Goal: Obtain resource: Download file/media

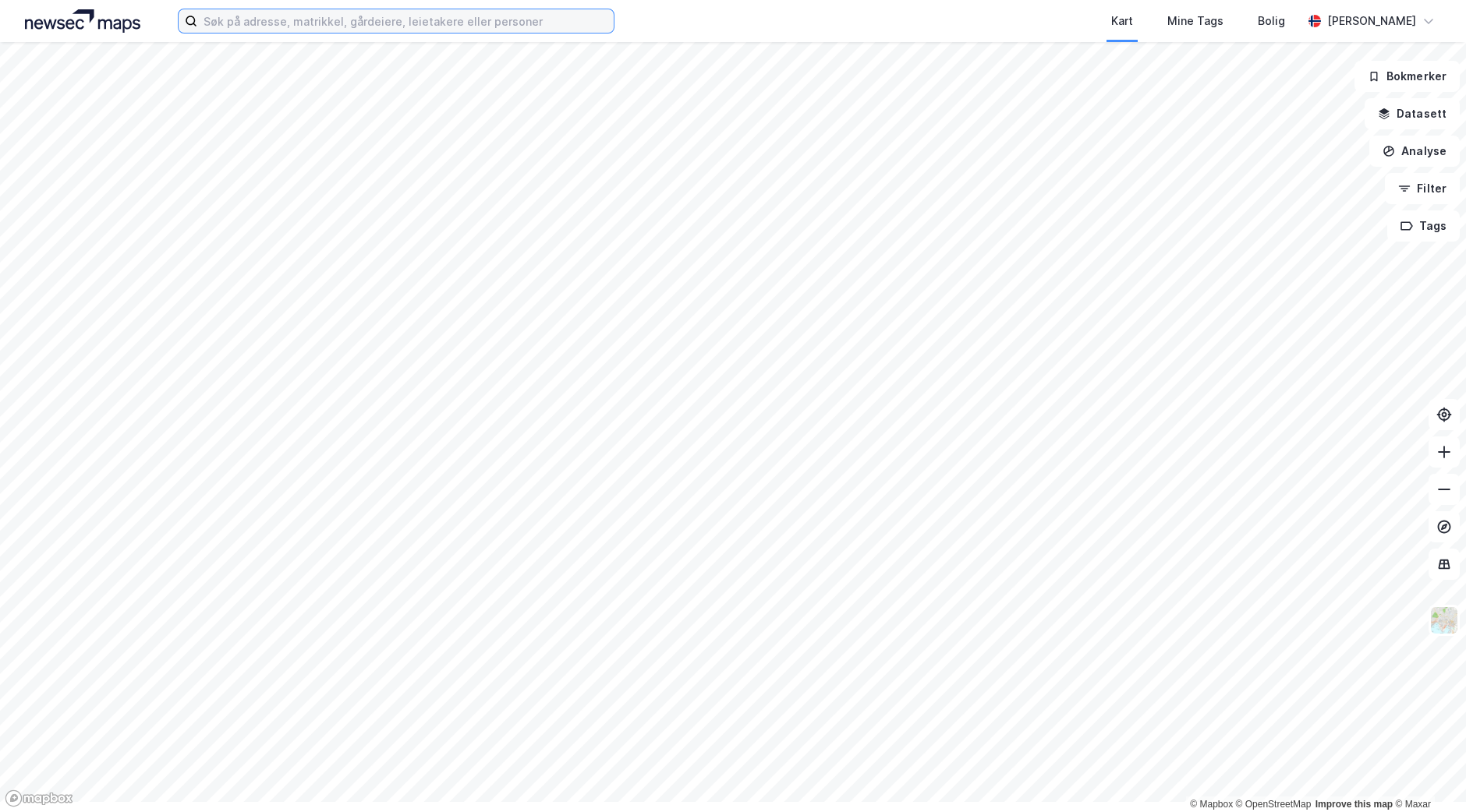
click at [250, 27] on input at bounding box center [405, 21] width 417 height 23
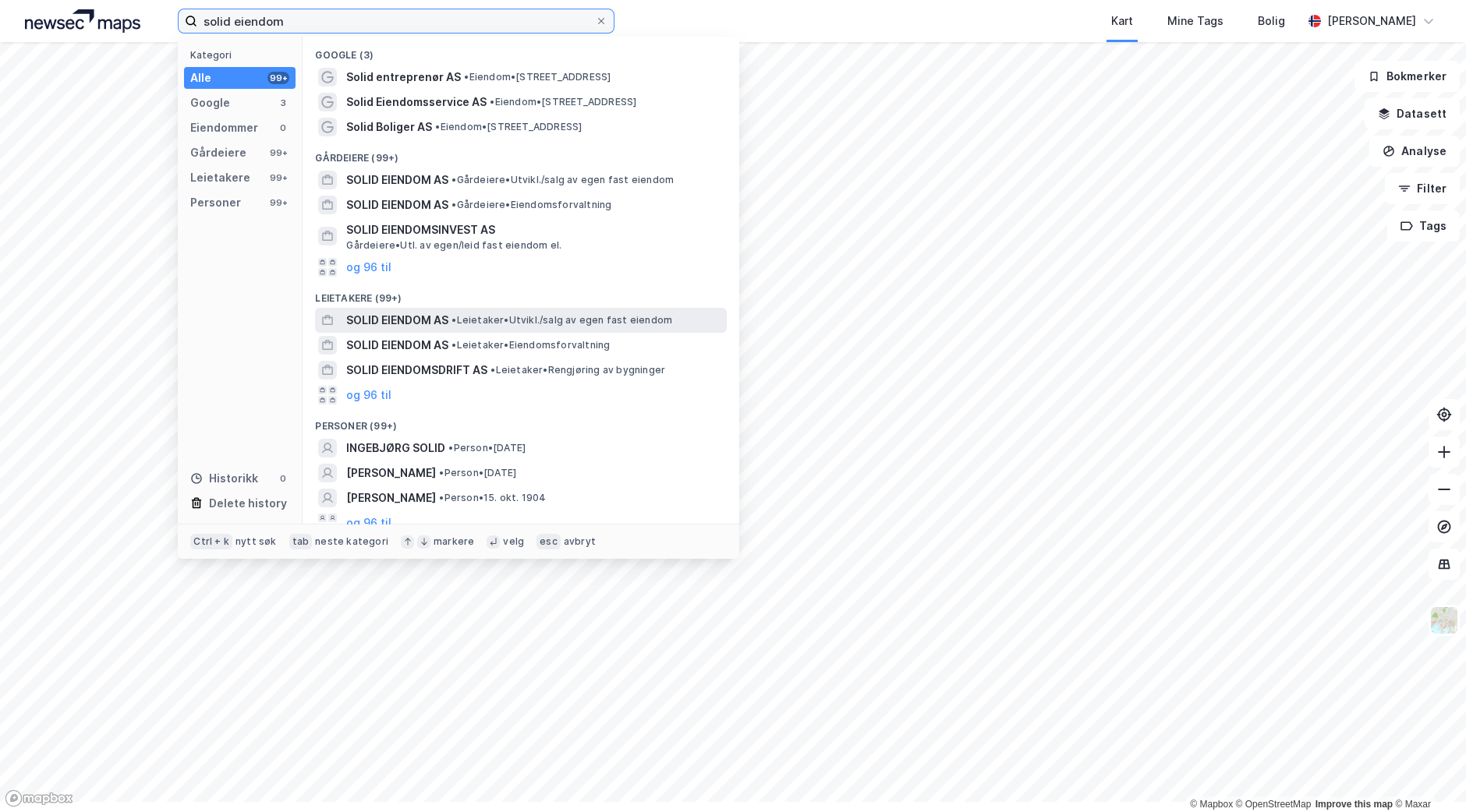
type input "solid eiendom"
click at [430, 330] on span "SOLID EIENDOM AS" at bounding box center [397, 320] width 102 height 18
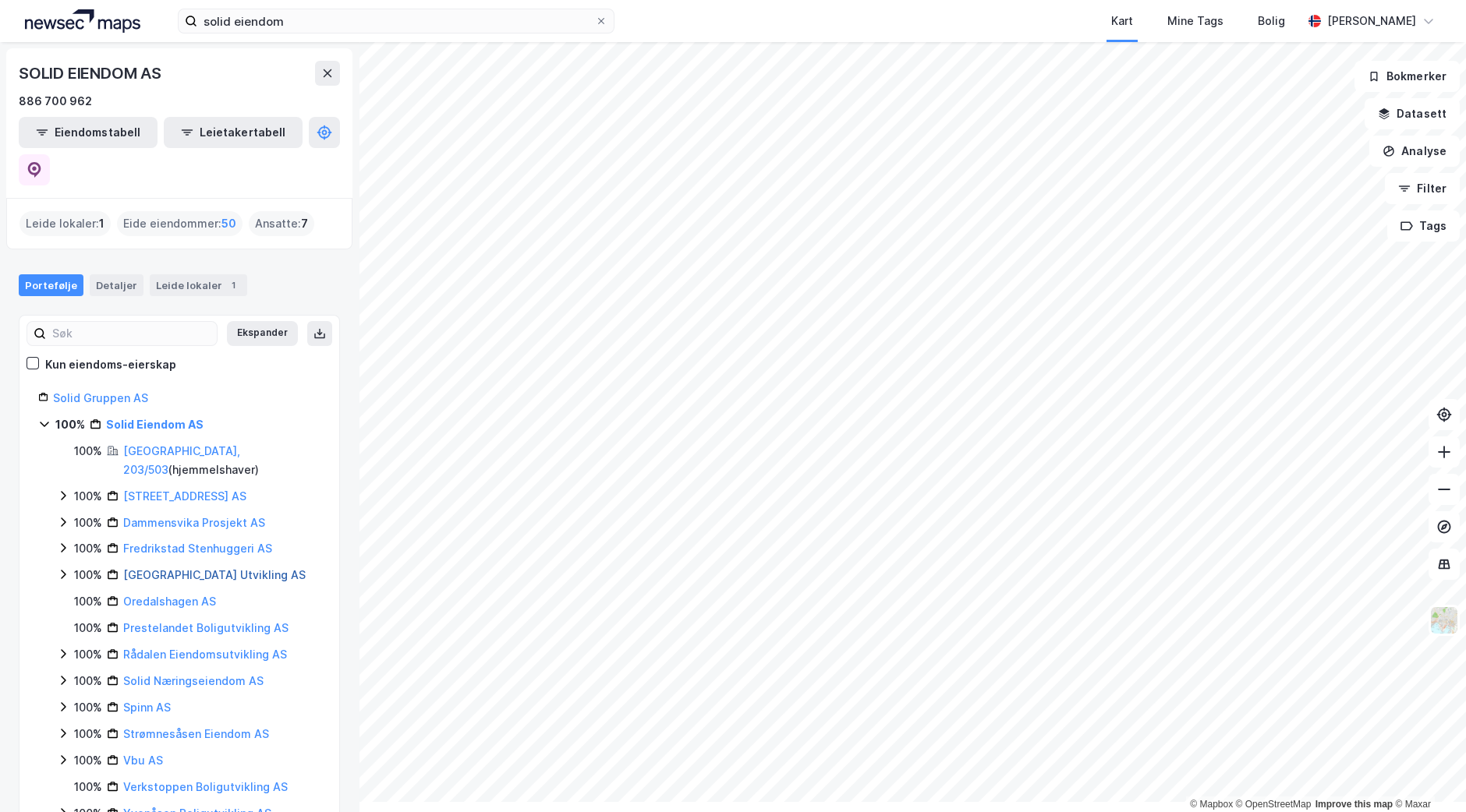
click at [190, 582] on link "[GEOGRAPHIC_DATA] Utvikling AS" at bounding box center [214, 574] width 182 height 14
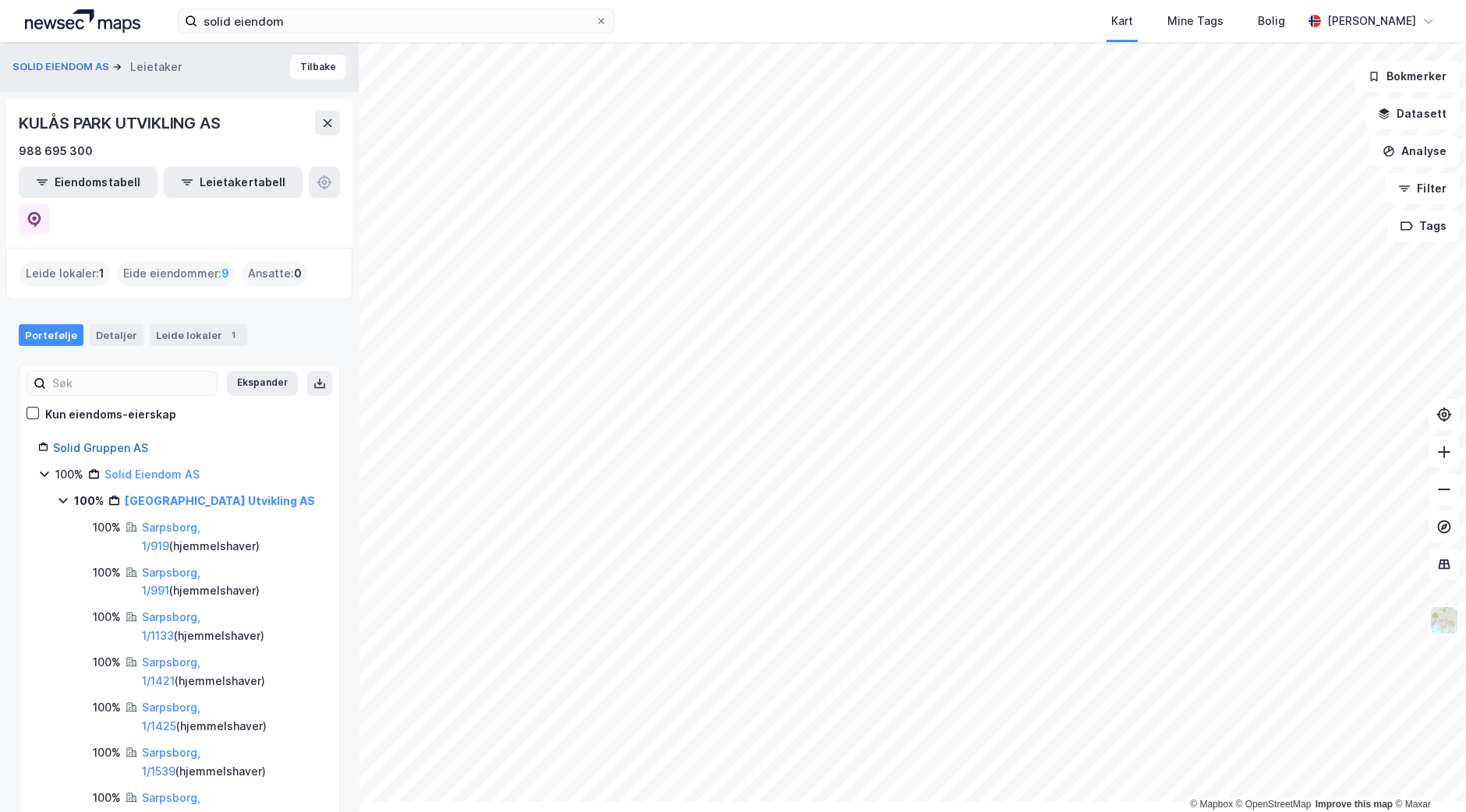
click at [108, 454] on link "Solid Gruppen AS" at bounding box center [100, 448] width 95 height 14
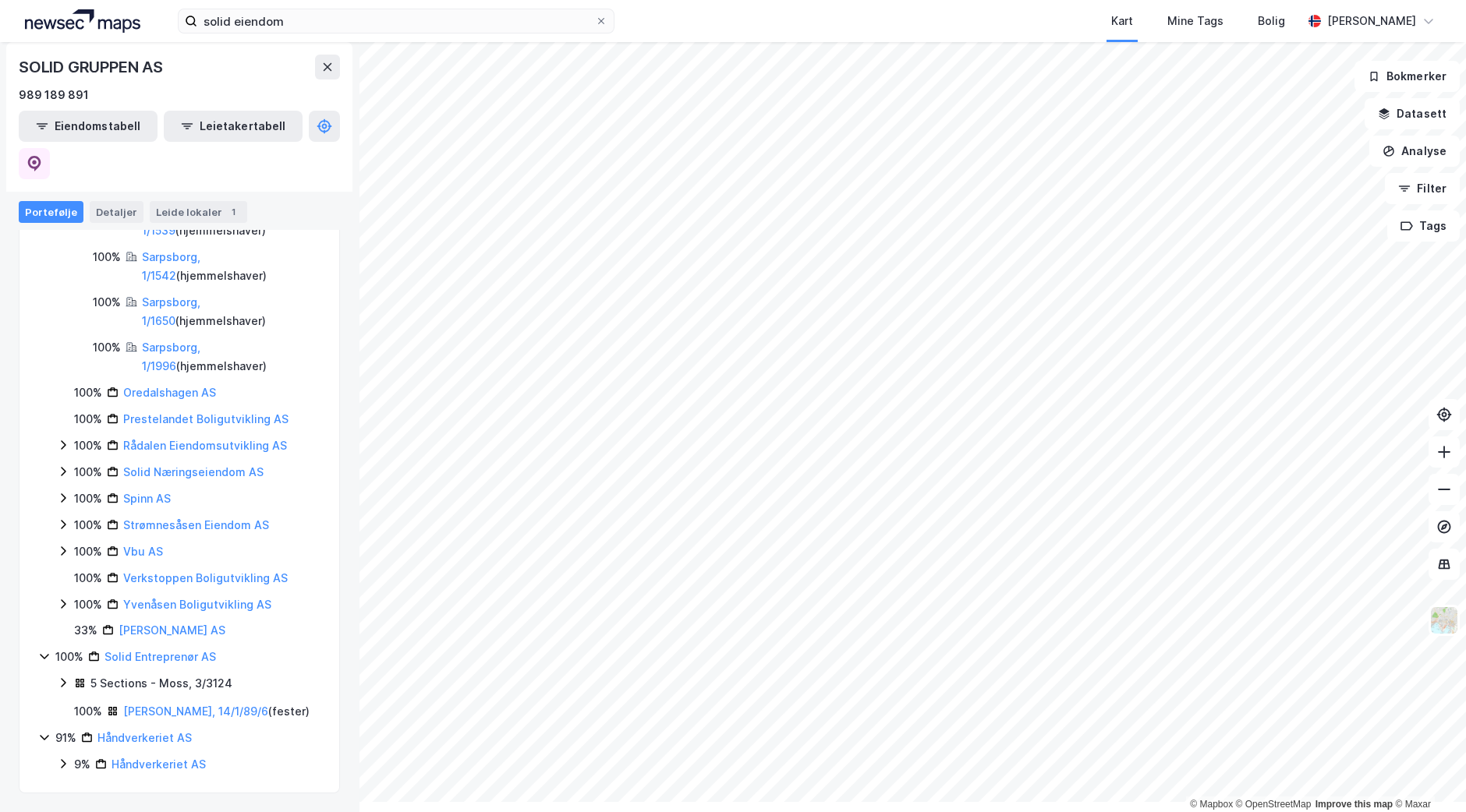
scroll to position [1087, 0]
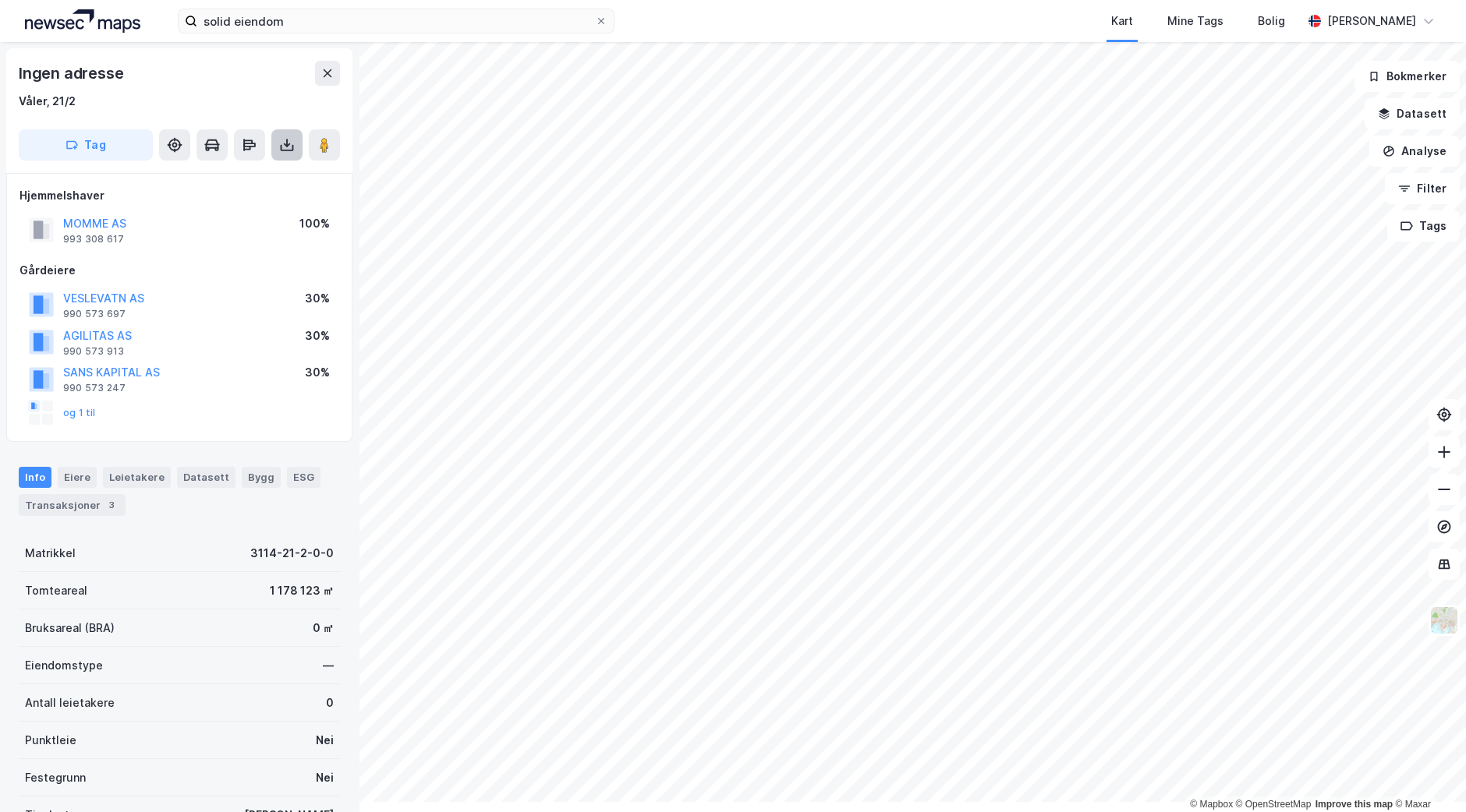
click at [290, 148] on icon at bounding box center [287, 145] width 6 height 4
click at [255, 182] on div "Last ned grunnbok" at bounding box center [210, 177] width 91 height 13
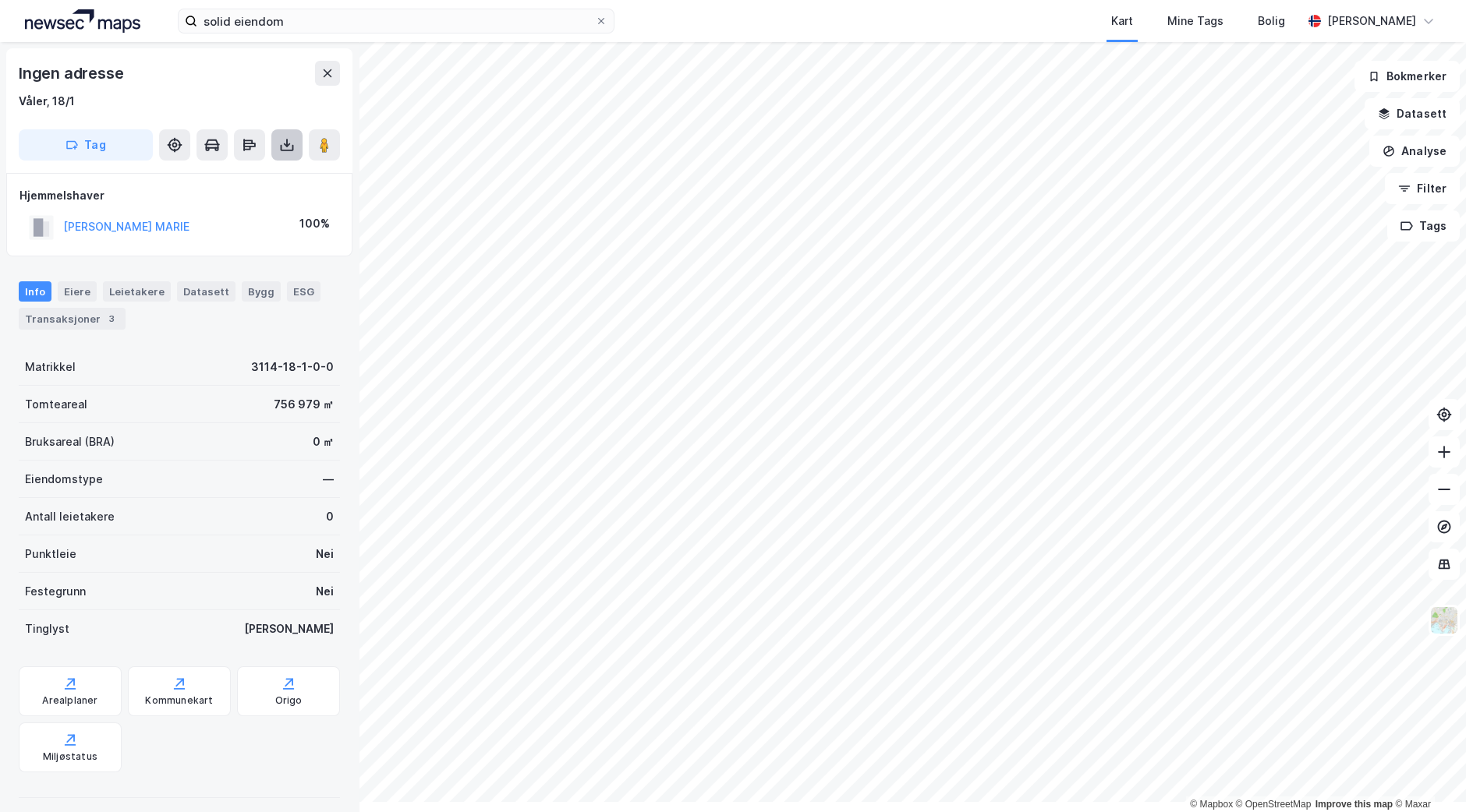
click at [287, 148] on icon at bounding box center [287, 143] width 2 height 9
click at [242, 182] on div "Last ned grunnbok" at bounding box center [210, 177] width 91 height 13
